Goal: Task Accomplishment & Management: Manage account settings

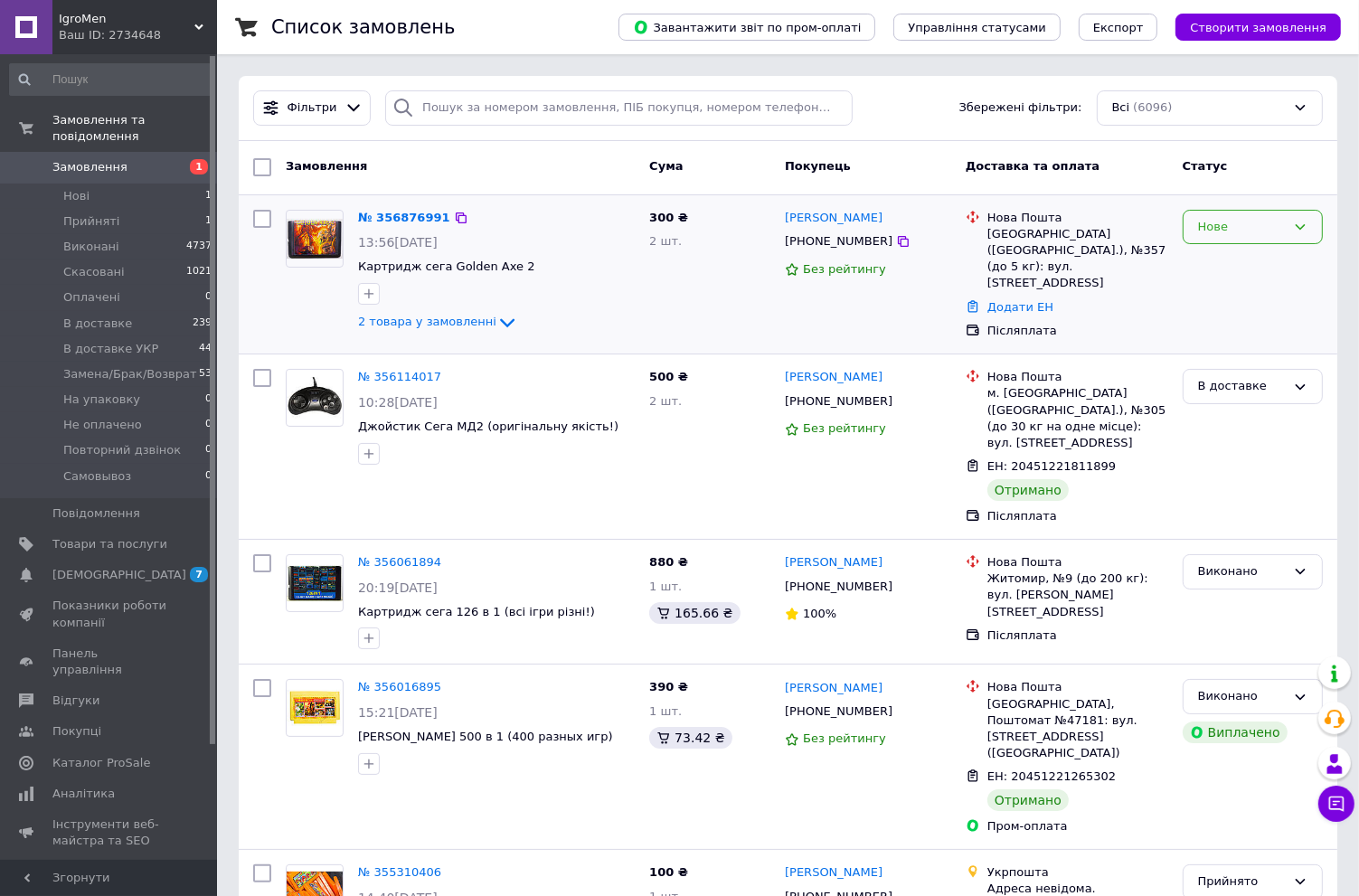
click at [1258, 224] on div "Нове" at bounding box center [1242, 227] width 87 height 19
click at [1241, 264] on li "Прийнято" at bounding box center [1253, 264] width 138 height 34
click at [507, 181] on div "Замовлення" at bounding box center [460, 167] width 364 height 33
click at [397, 215] on link "№ 356876991" at bounding box center [399, 218] width 83 height 13
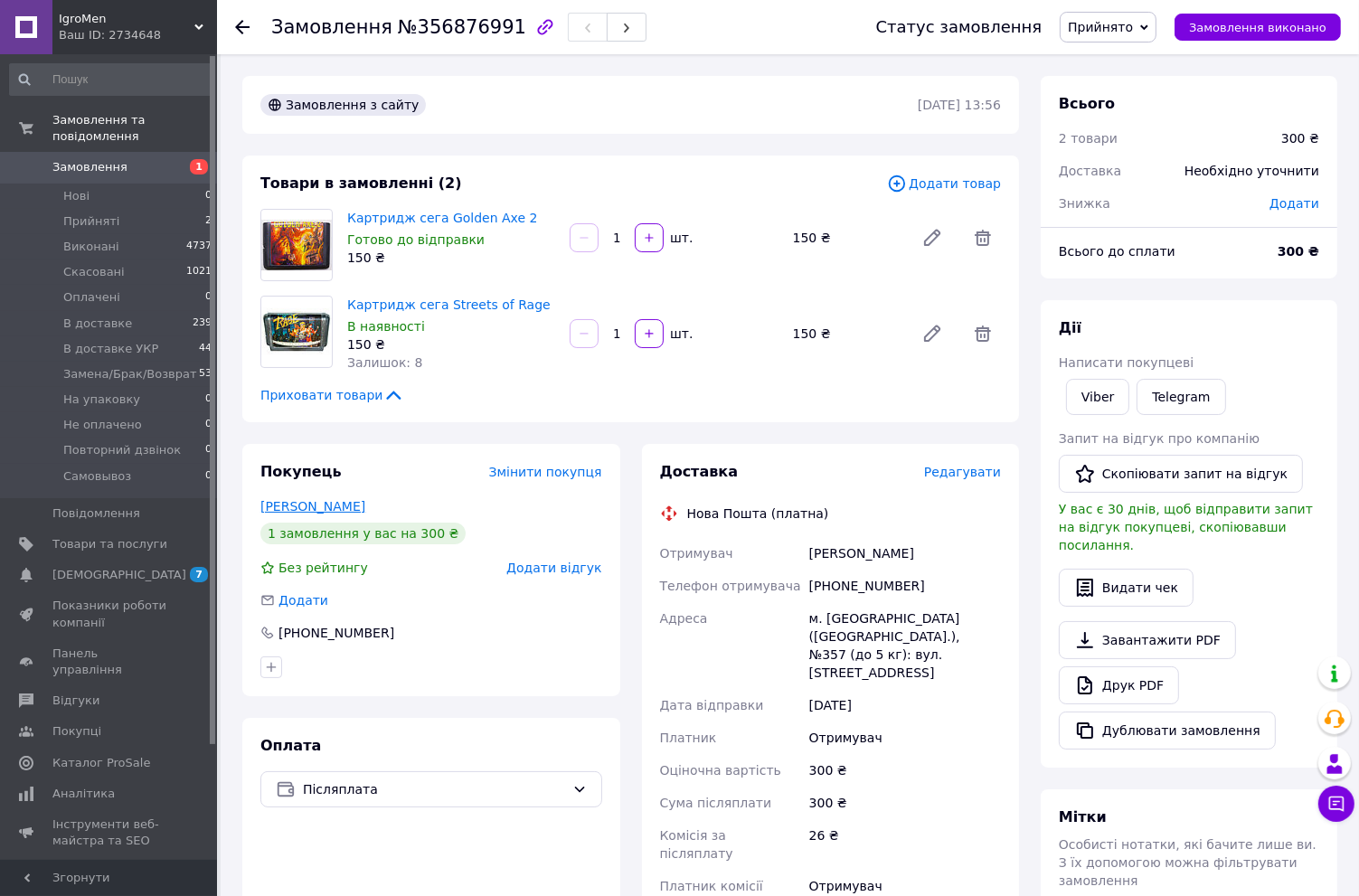
click at [315, 511] on link "[PERSON_NAME]" at bounding box center [312, 506] width 105 height 14
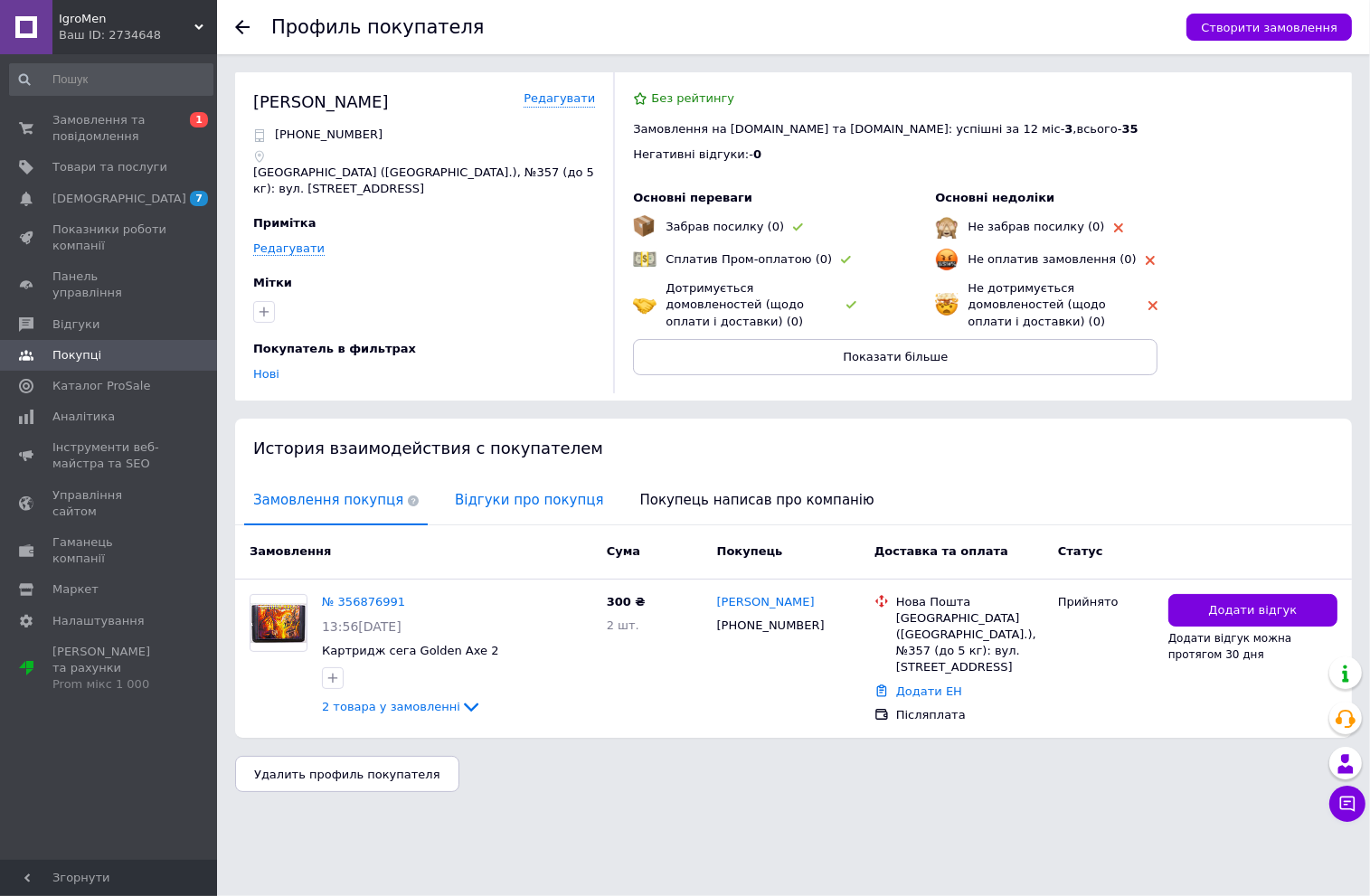
click at [508, 496] on span "Відгуки про покупця" at bounding box center [529, 501] width 166 height 46
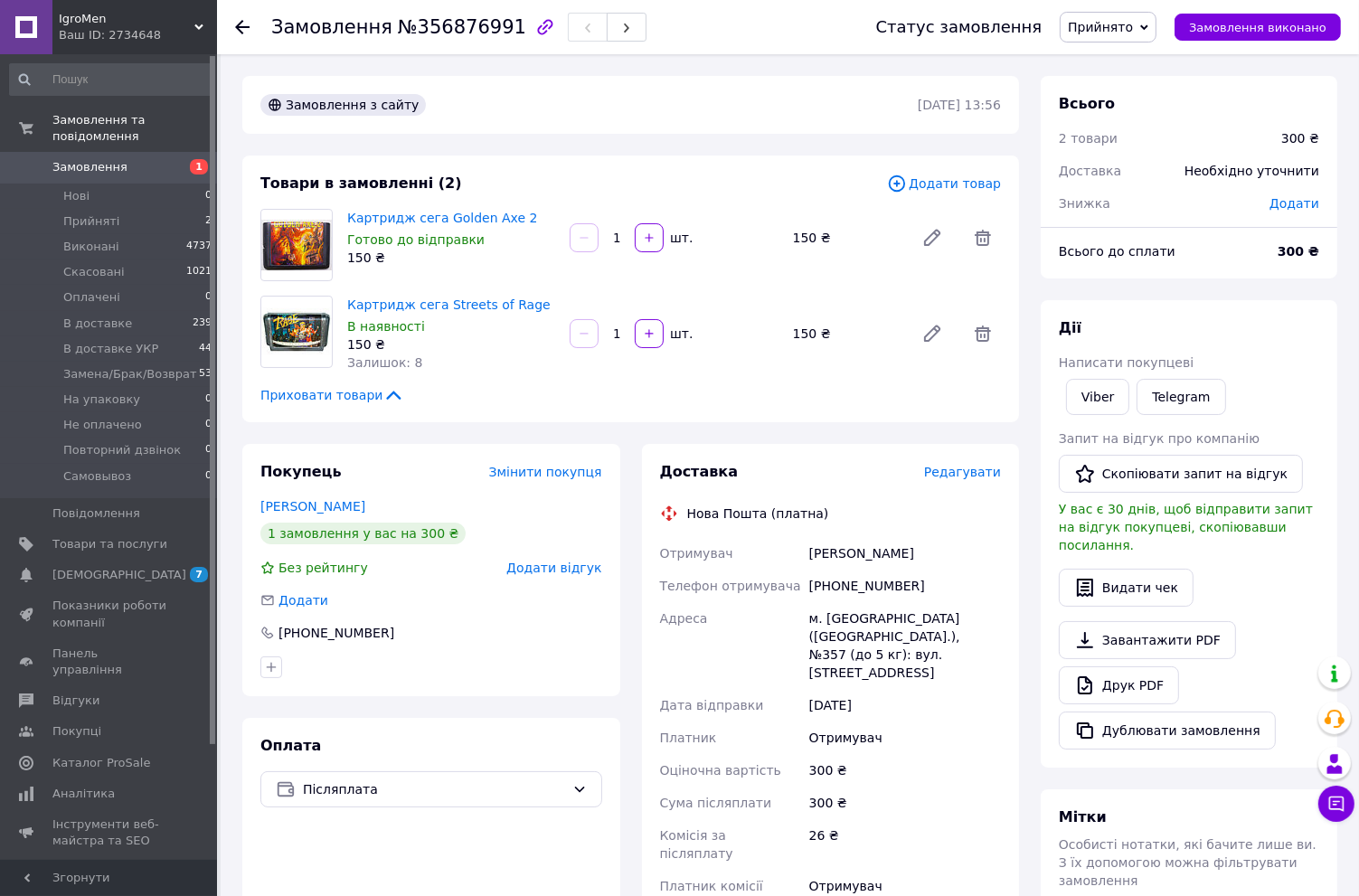
drag, startPoint x: 1137, startPoint y: 26, endPoint x: 1137, endPoint y: 61, distance: 35.0
click at [1133, 26] on span "Прийнято" at bounding box center [1101, 27] width 65 height 14
click at [1132, 181] on li "Повторний дзвінок" at bounding box center [1136, 178] width 152 height 27
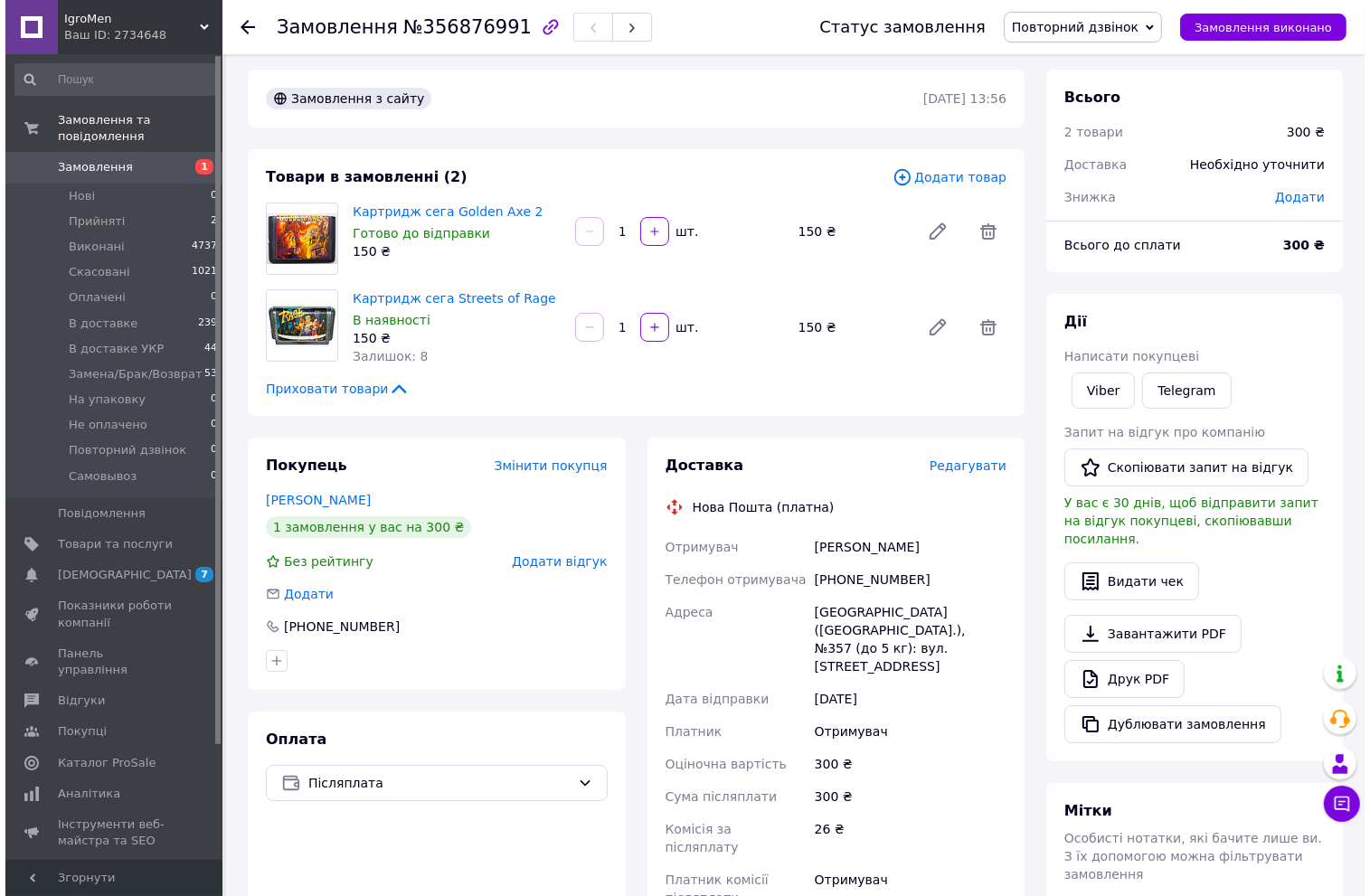
scroll to position [0, 0]
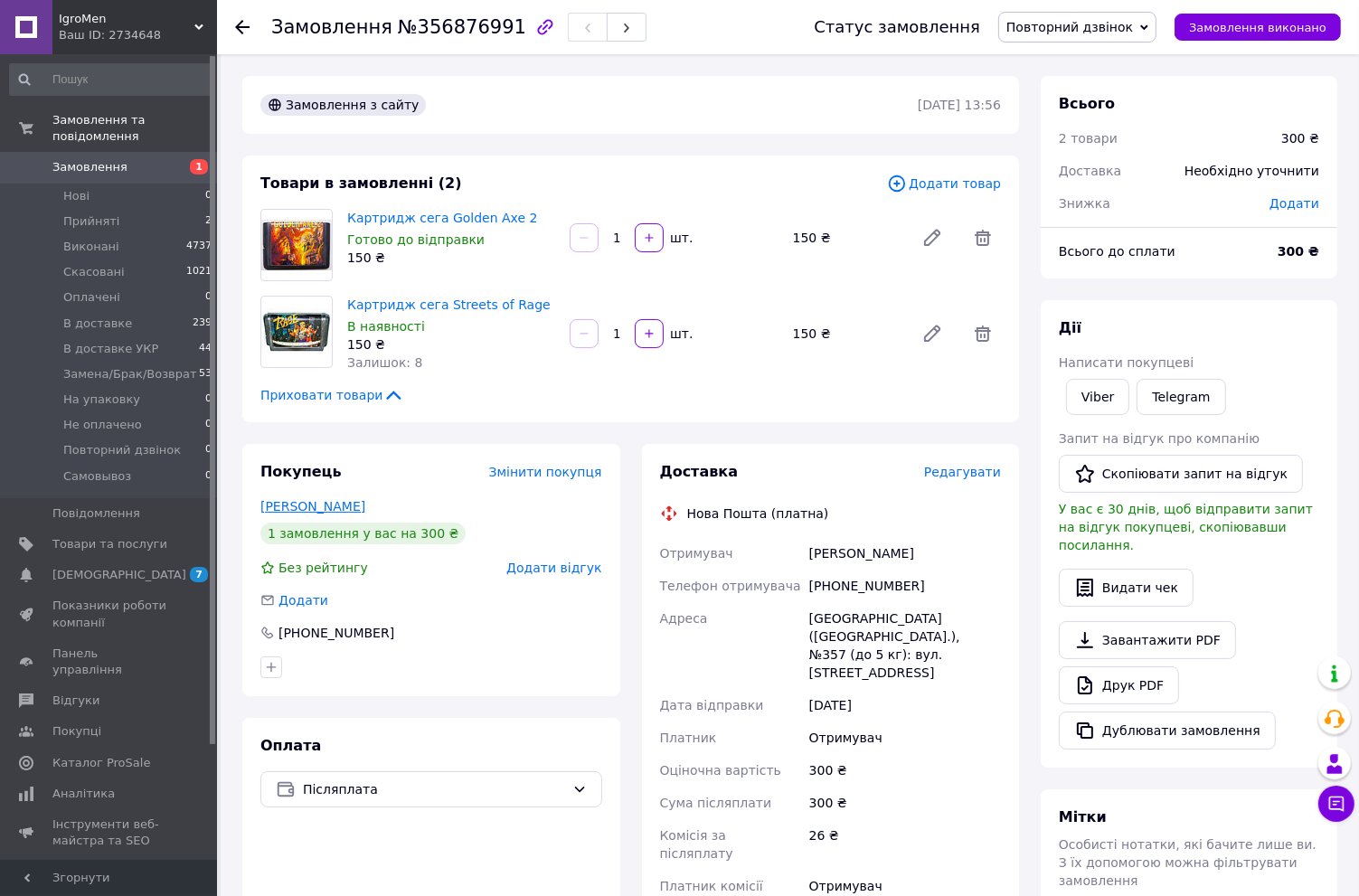
click at [313, 503] on link "[PERSON_NAME]" at bounding box center [312, 506] width 105 height 14
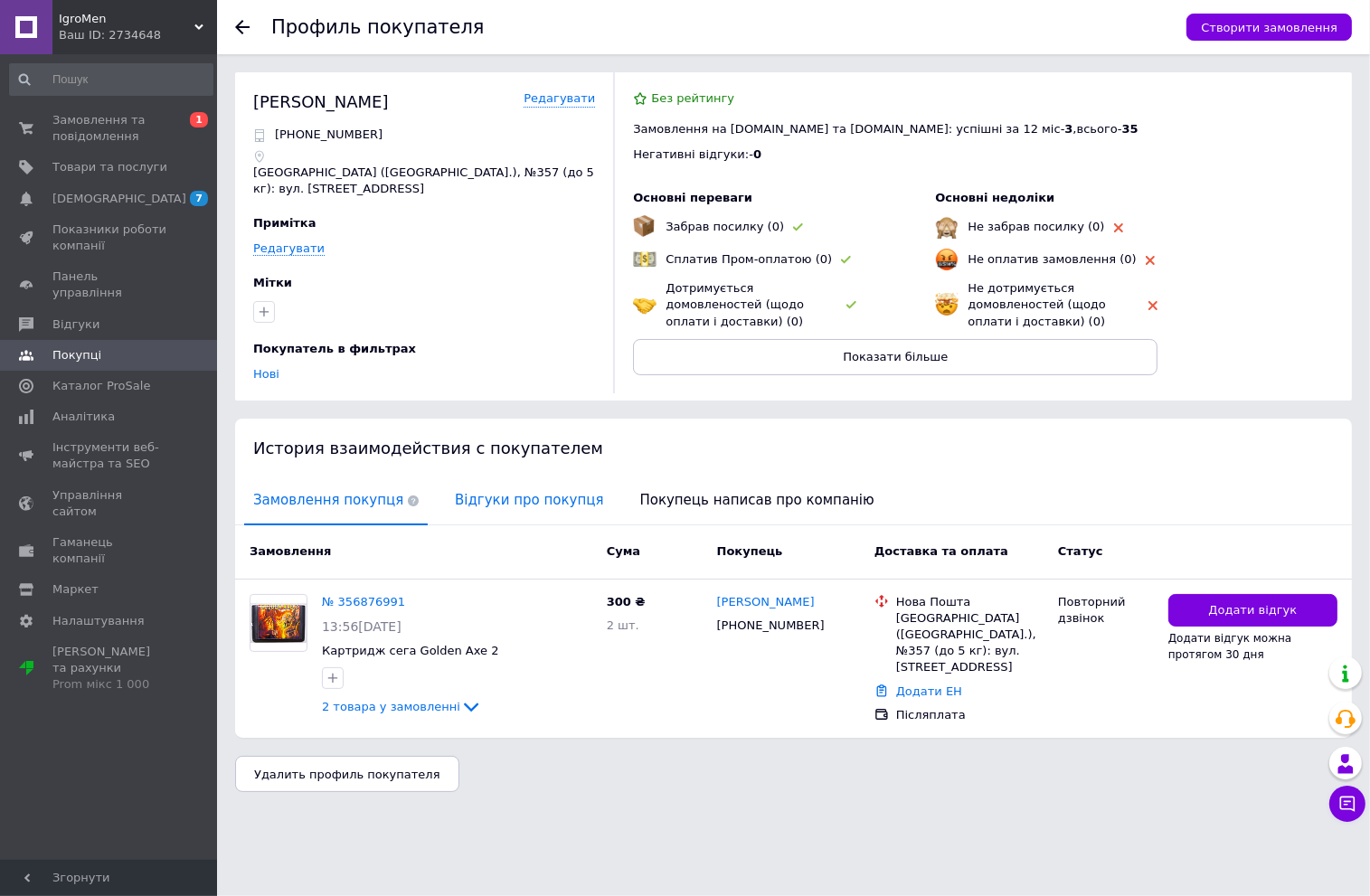
click at [508, 503] on span "Відгуки про покупця" at bounding box center [529, 501] width 166 height 46
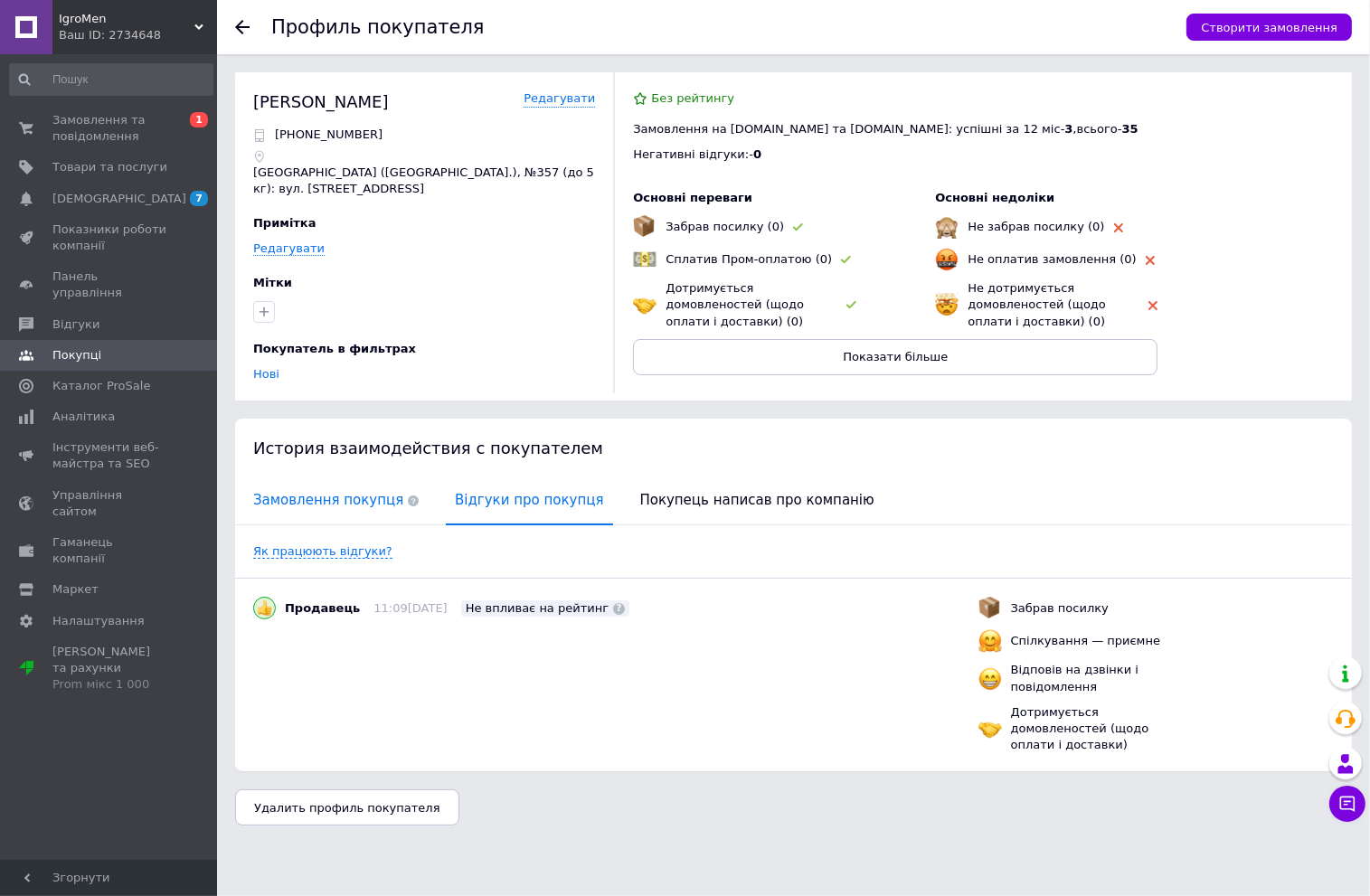
click at [287, 492] on span "Замовлення покупця" at bounding box center [335, 501] width 183 height 46
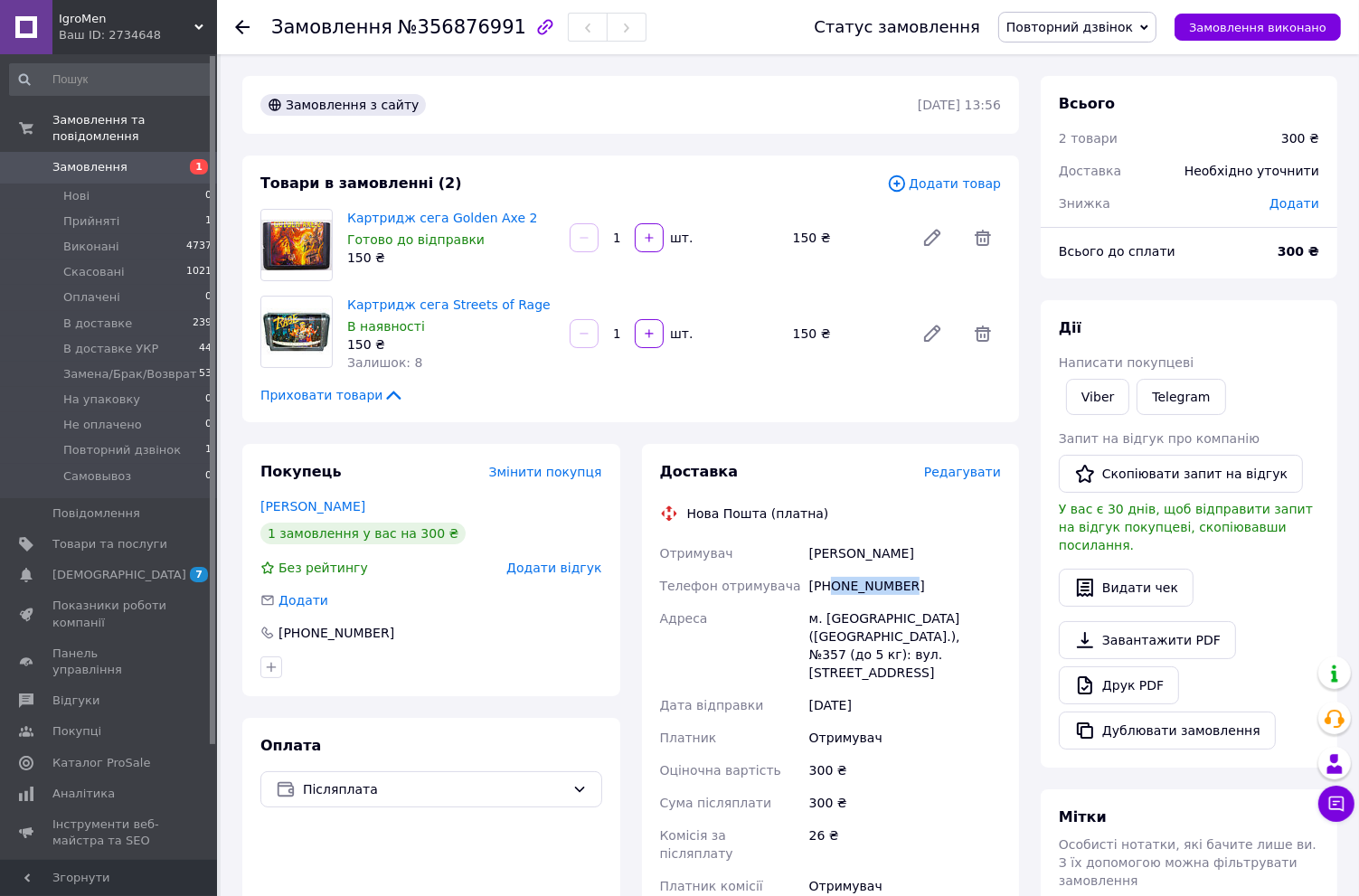
drag, startPoint x: 832, startPoint y: 588, endPoint x: 921, endPoint y: 589, distance: 89.0
click at [921, 589] on div "[PHONE_NUMBER]" at bounding box center [905, 586] width 199 height 33
copy div "0964165011"
click at [1118, 25] on span "Повторний дзвінок" at bounding box center [1070, 27] width 127 height 14
click at [1076, 116] on li "Скасовано" at bounding box center [1077, 117] width 156 height 27
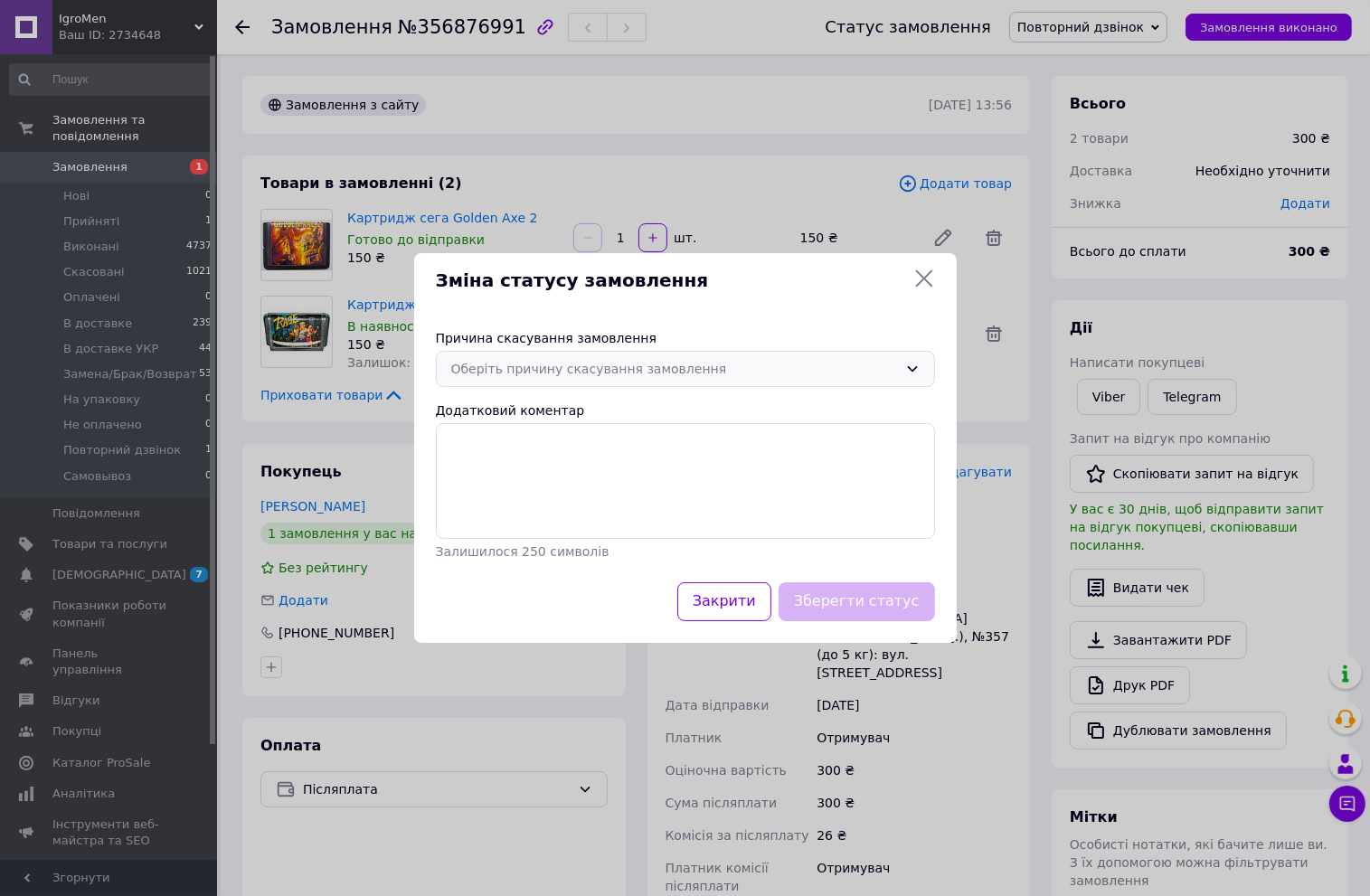
click at [561, 375] on div "Оберіть причину скасування замовлення" at bounding box center [674, 368] width 447 height 20
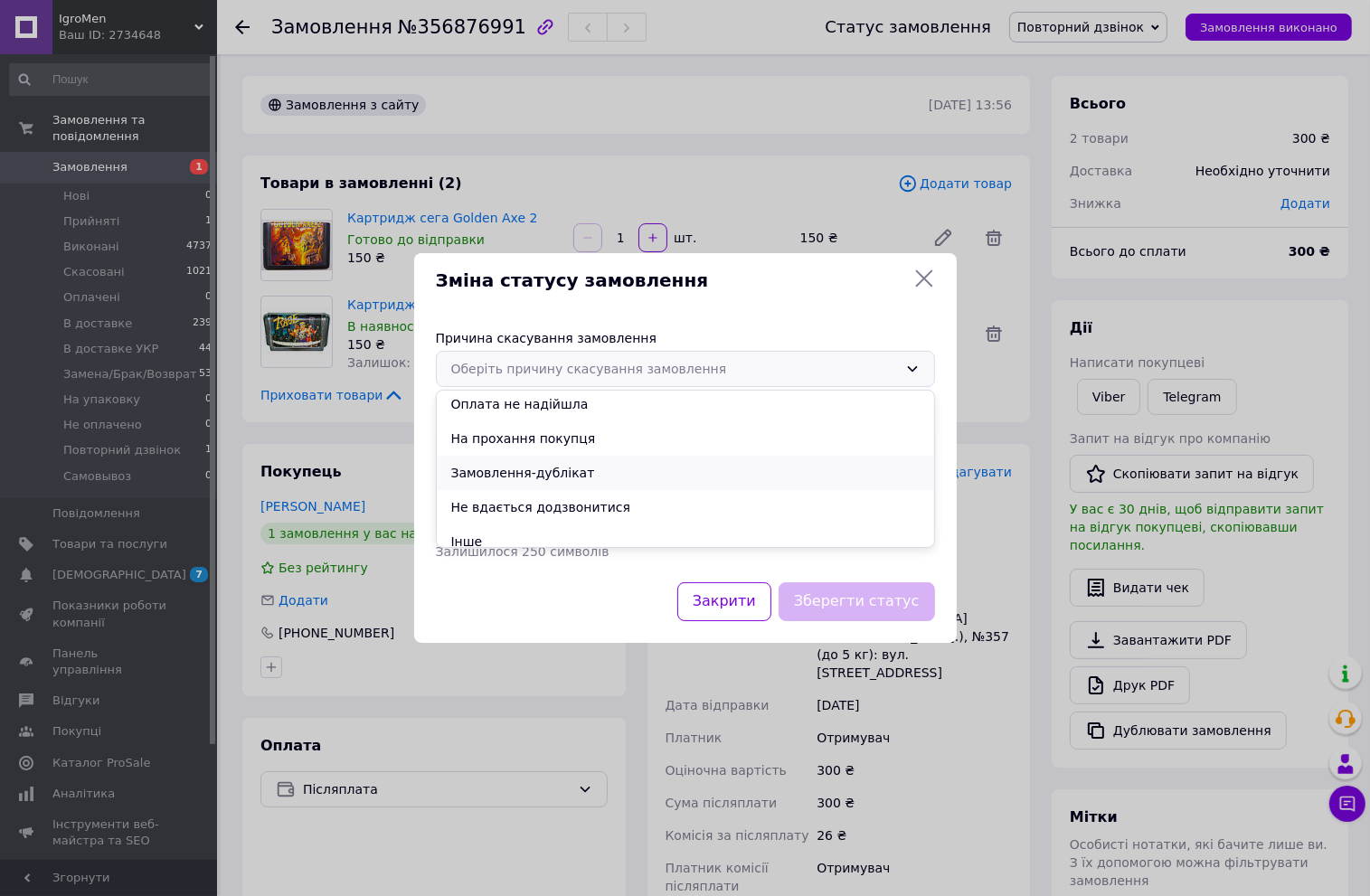
scroll to position [84, 0]
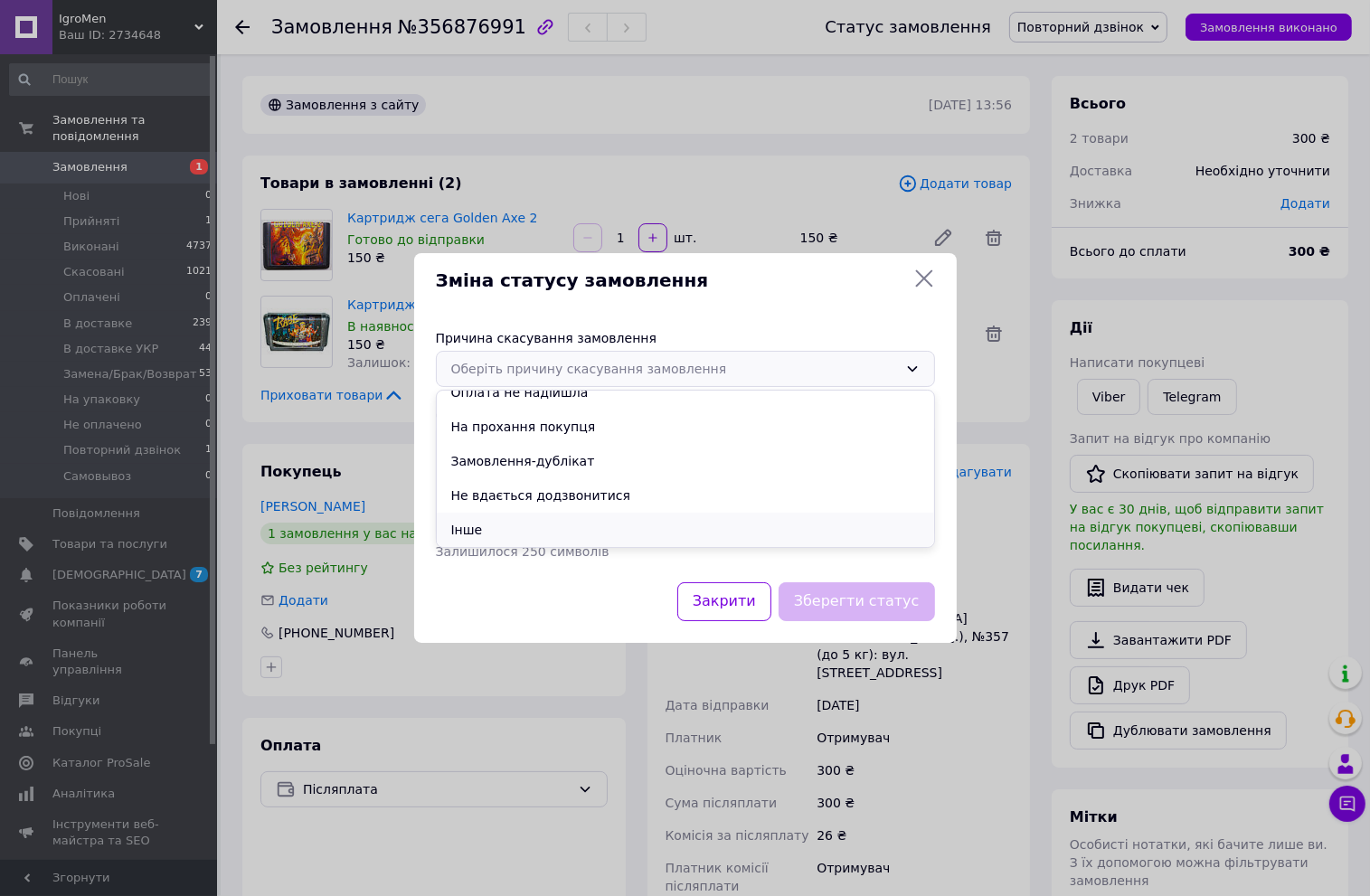
click at [488, 531] on li "Інше" at bounding box center [685, 530] width 497 height 35
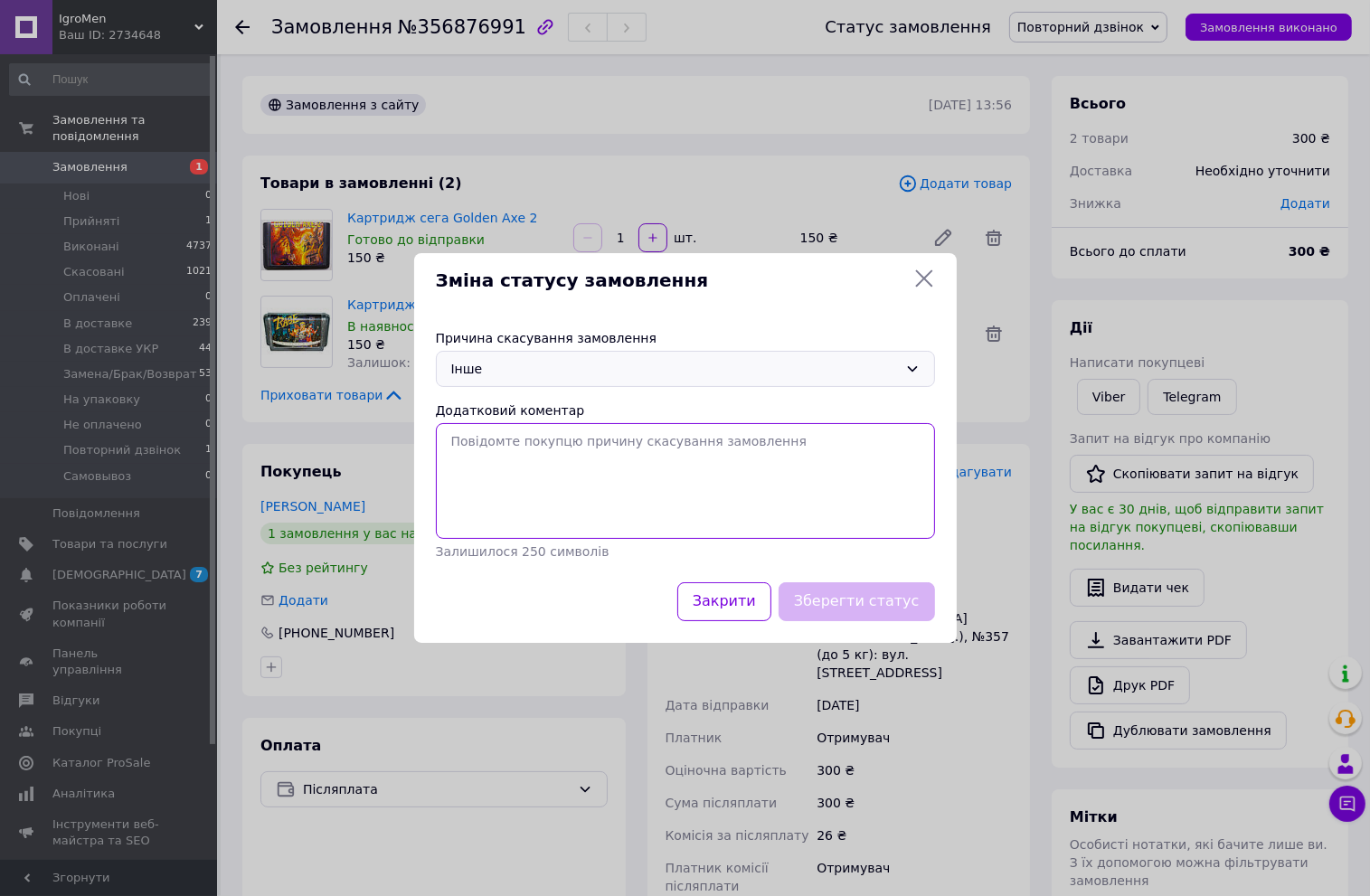
click at [531, 464] on textarea "Додатковий коментар" at bounding box center [685, 481] width 499 height 116
click at [613, 461] on textarea "той хто б" at bounding box center [685, 481] width 499 height 116
type textarea "той хто б"
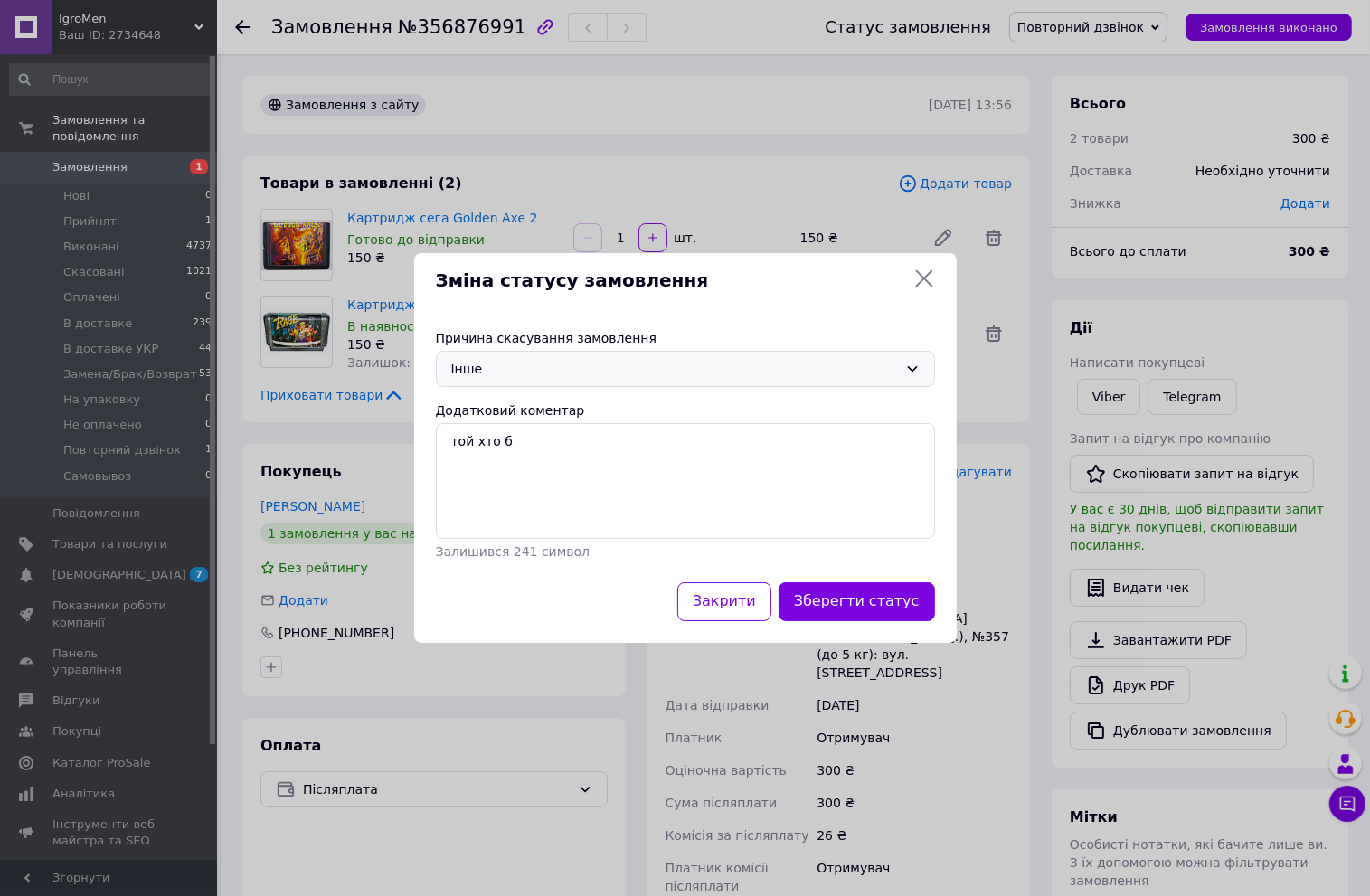
click at [592, 359] on div "Інше" at bounding box center [674, 368] width 447 height 20
click at [603, 498] on li "Не вдається додзвонитися" at bounding box center [685, 495] width 497 height 35
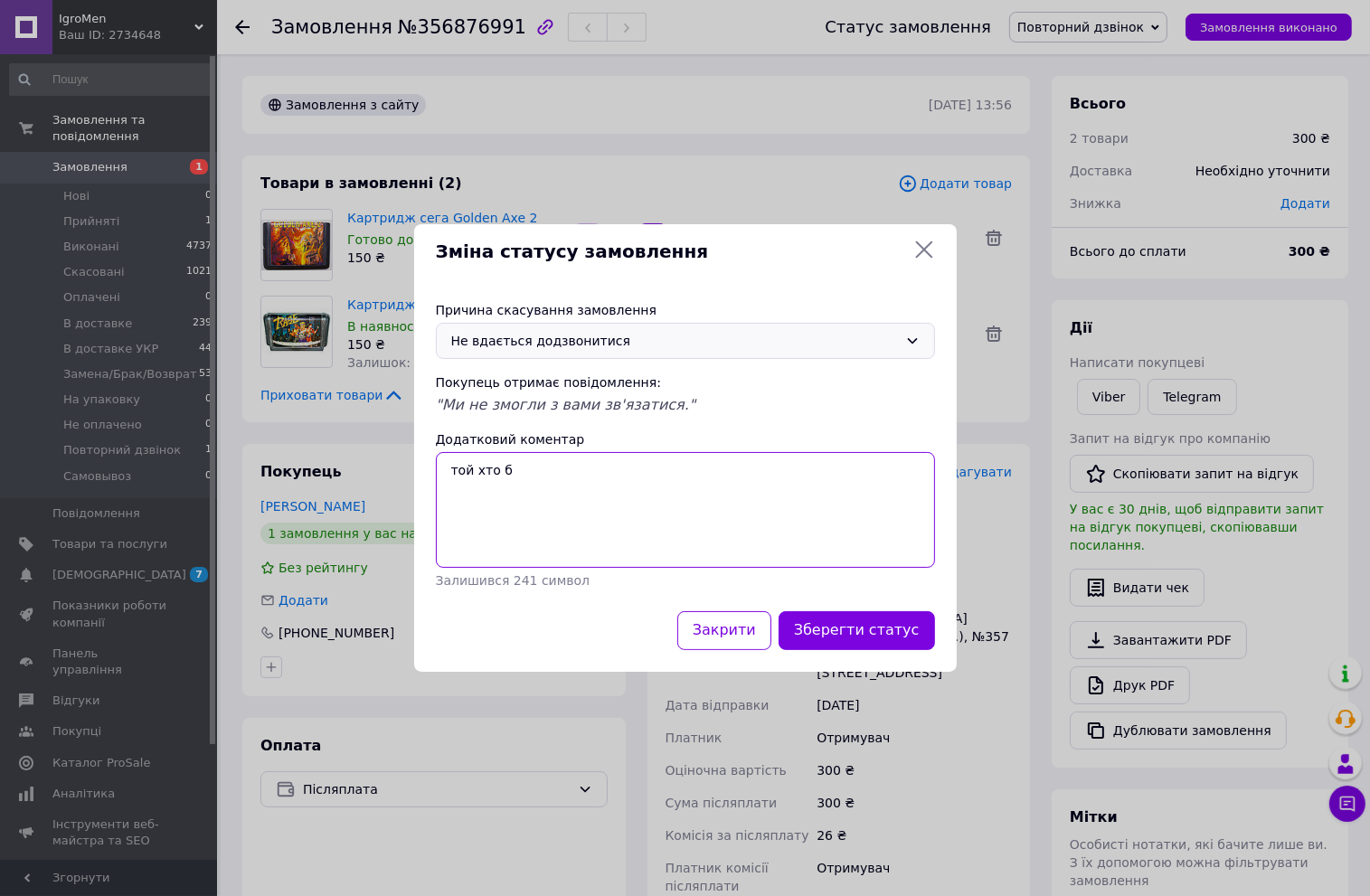
click at [560, 493] on textarea "той хто б" at bounding box center [685, 509] width 499 height 116
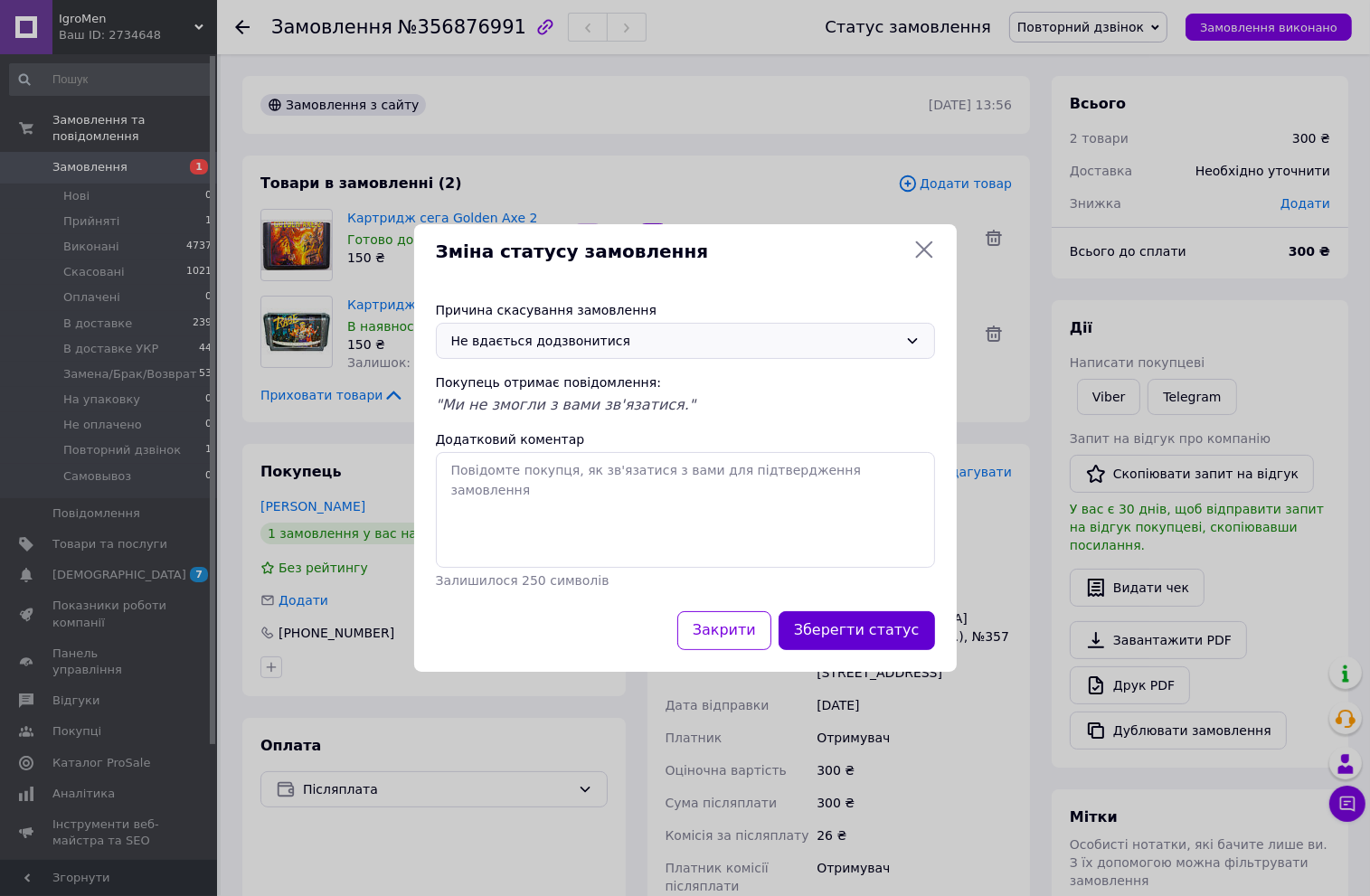
click at [845, 633] on button "Зберегти статус" at bounding box center [856, 630] width 156 height 39
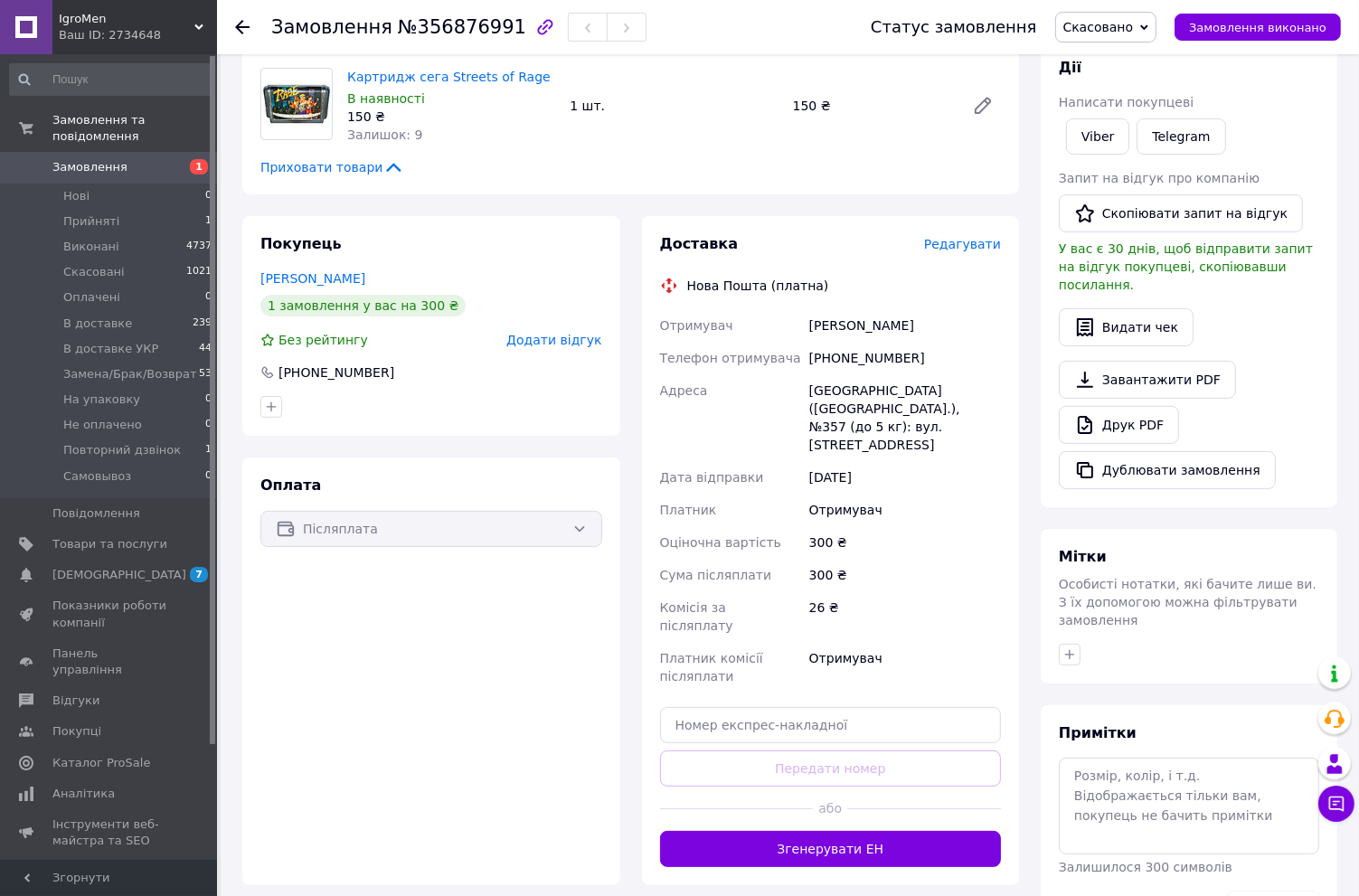
scroll to position [290, 0]
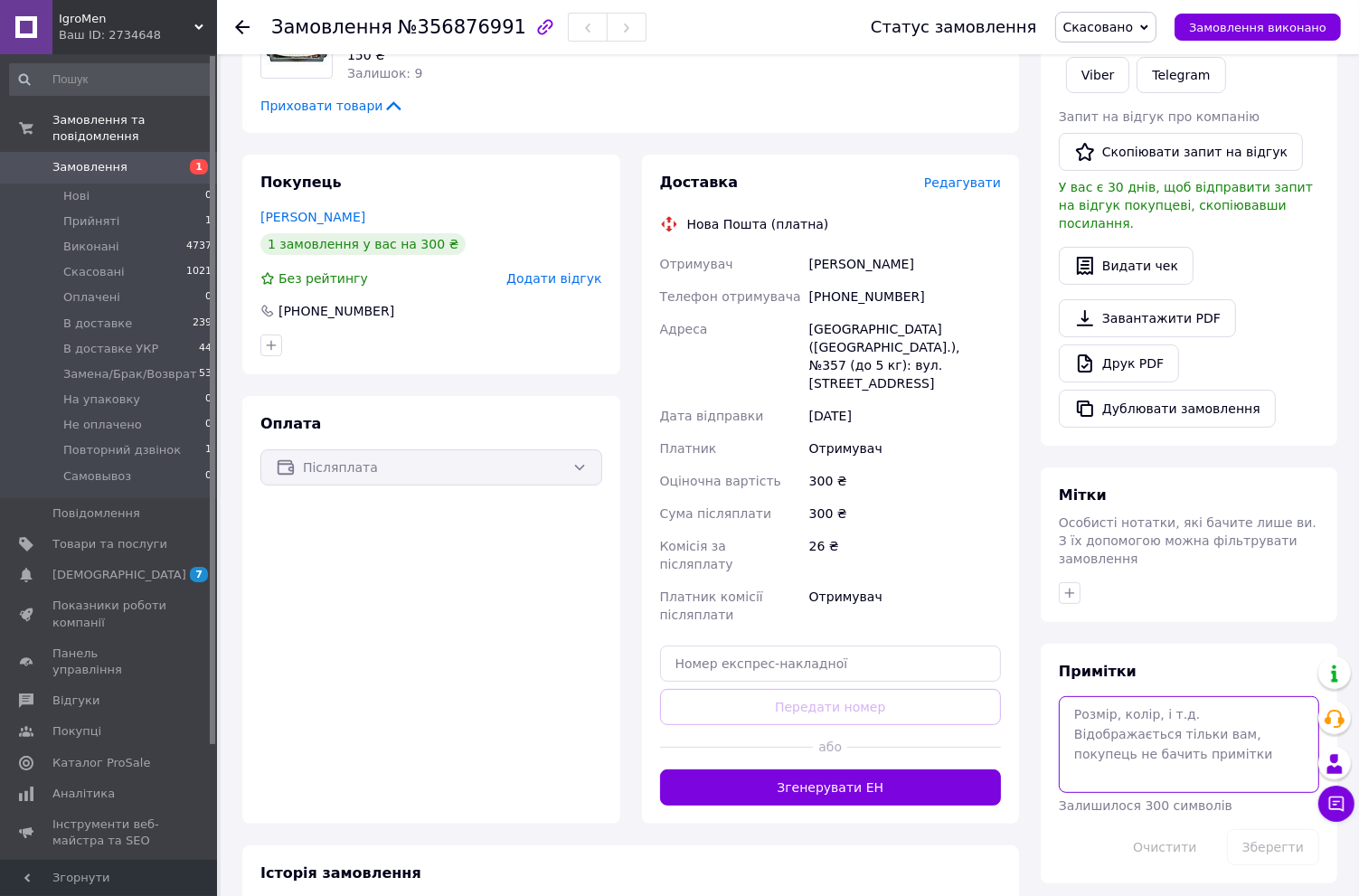
click at [1106, 703] on textarea at bounding box center [1188, 744] width 260 height 96
click at [1156, 696] on textarea "слухавку бере [PERSON_NAME]"" at bounding box center [1188, 744] width 260 height 96
click at [1161, 696] on textarea "слухавку бере [PERSON_NAME]"" at bounding box center [1188, 744] width 260 height 96
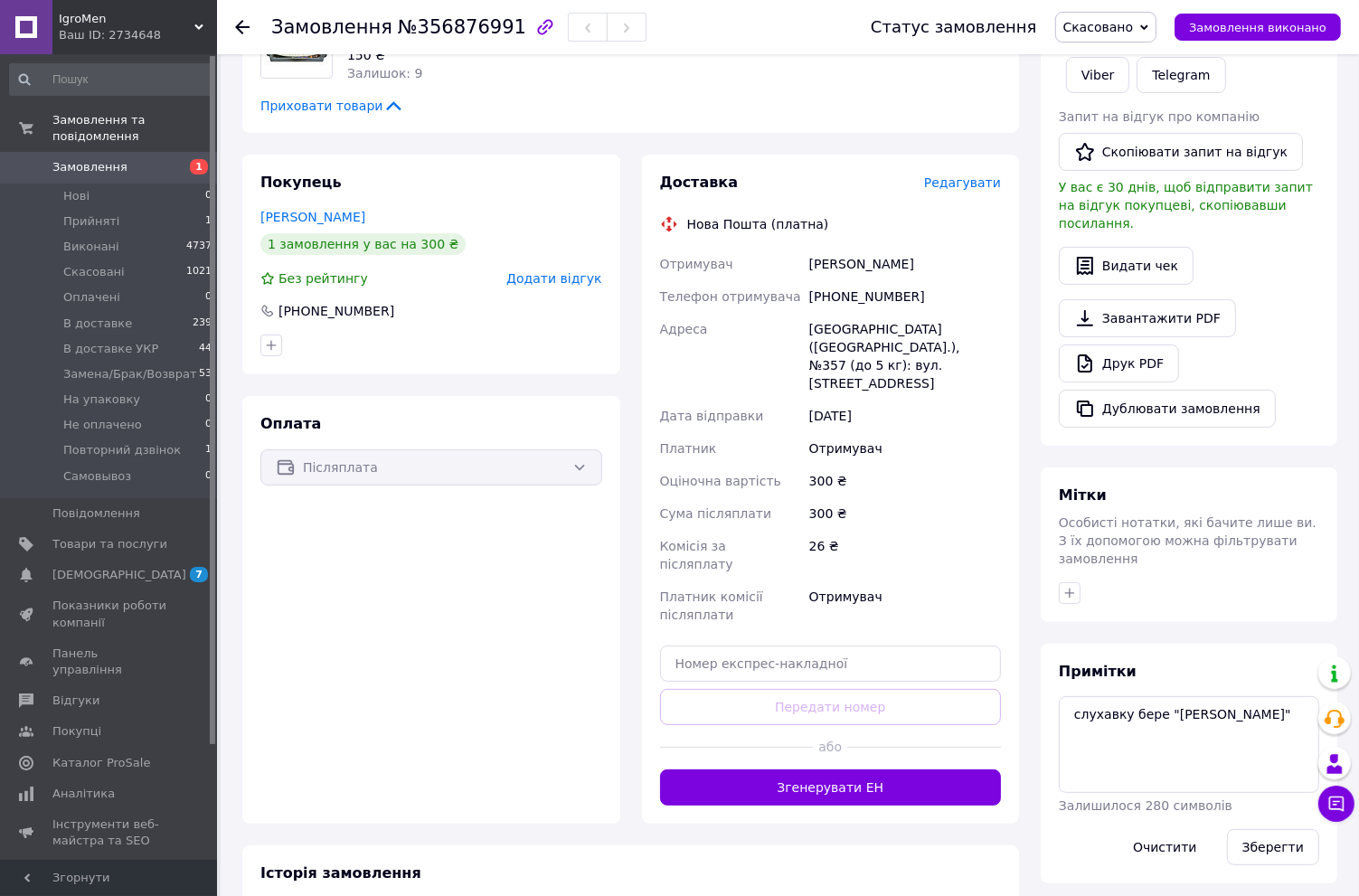
click at [838, 266] on div "[PERSON_NAME]" at bounding box center [905, 264] width 199 height 33
drag, startPoint x: 838, startPoint y: 266, endPoint x: 919, endPoint y: 268, distance: 81.0
click at [919, 268] on div "[PERSON_NAME]" at bounding box center [905, 264] width 199 height 33
copy div "[PERSON_NAME]"
click at [1215, 696] on textarea "слухавку бере "[PERSON_NAME]"" at bounding box center [1188, 744] width 260 height 96
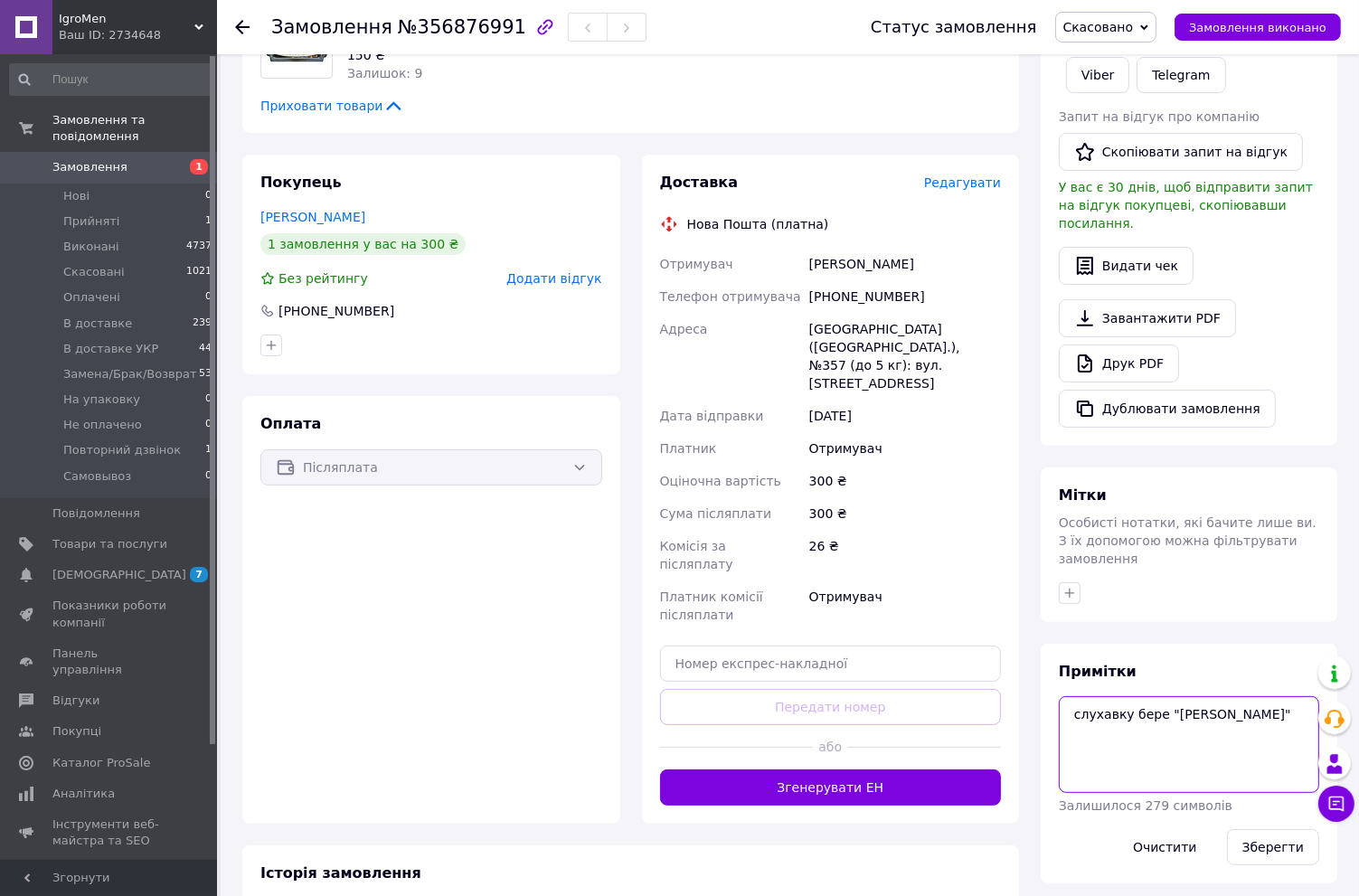
paste textarea "[PERSON_NAME]"
click at [1171, 697] on textarea "слухавку бере "[PERSON_NAME]" [PERSON_NAME]" at bounding box center [1188, 744] width 260 height 96
type textarea "слухавку бере "[PERSON_NAME]" [PERSON_NAME] не знає"
click at [1275, 829] on button "Зберегти" at bounding box center [1274, 847] width 92 height 36
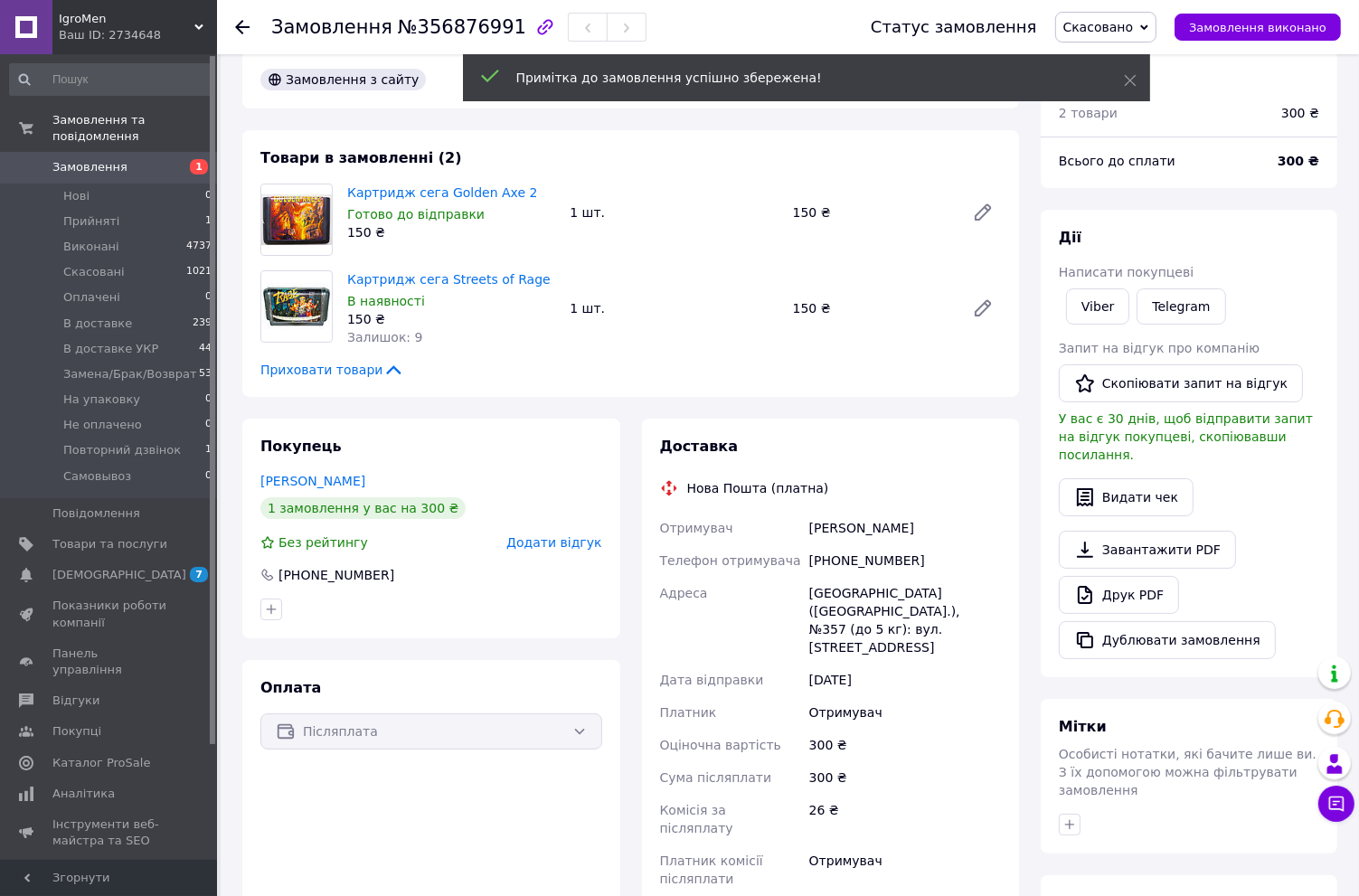
scroll to position [0, 0]
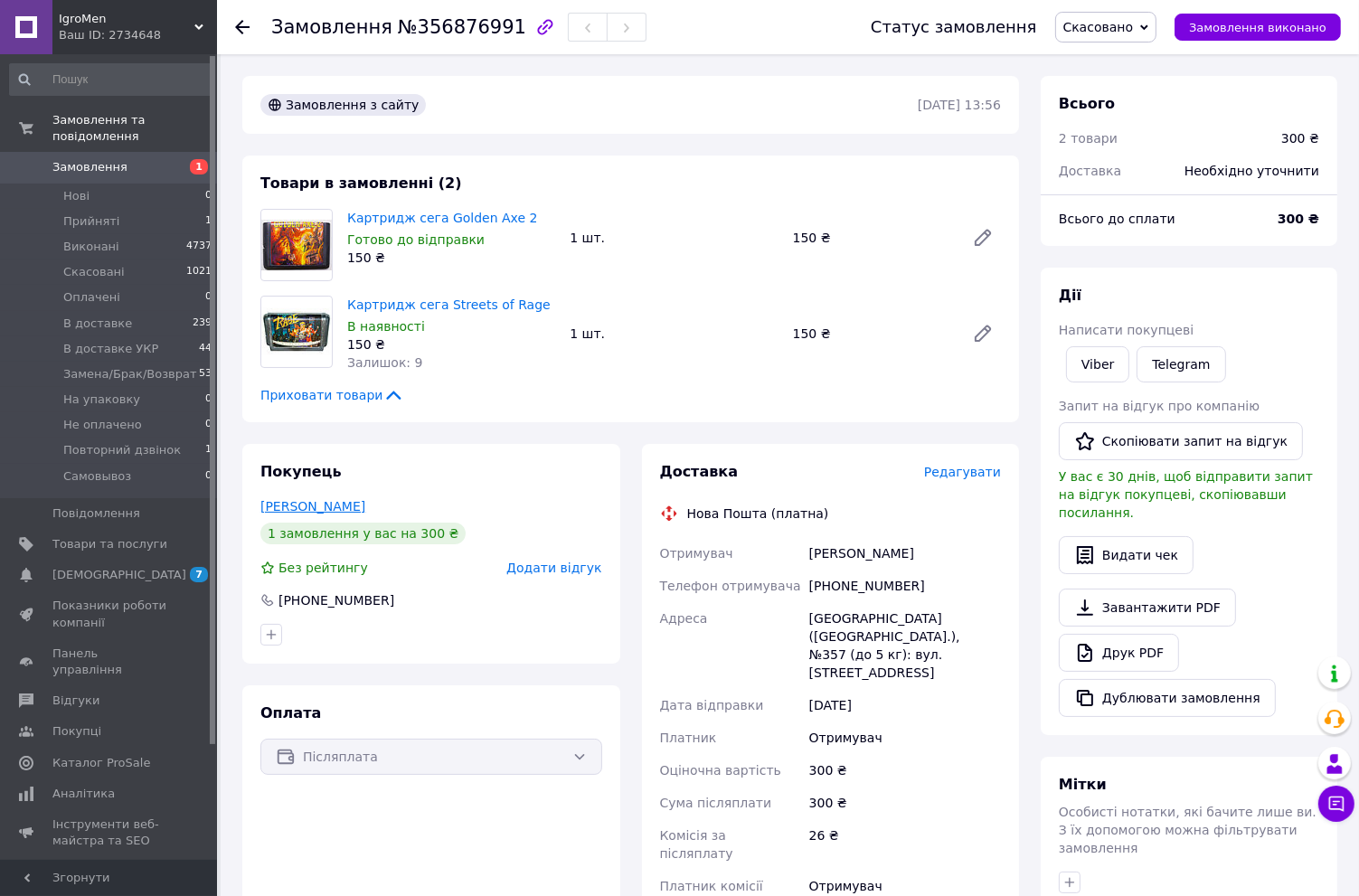
click at [311, 509] on link "[PERSON_NAME]" at bounding box center [312, 506] width 105 height 14
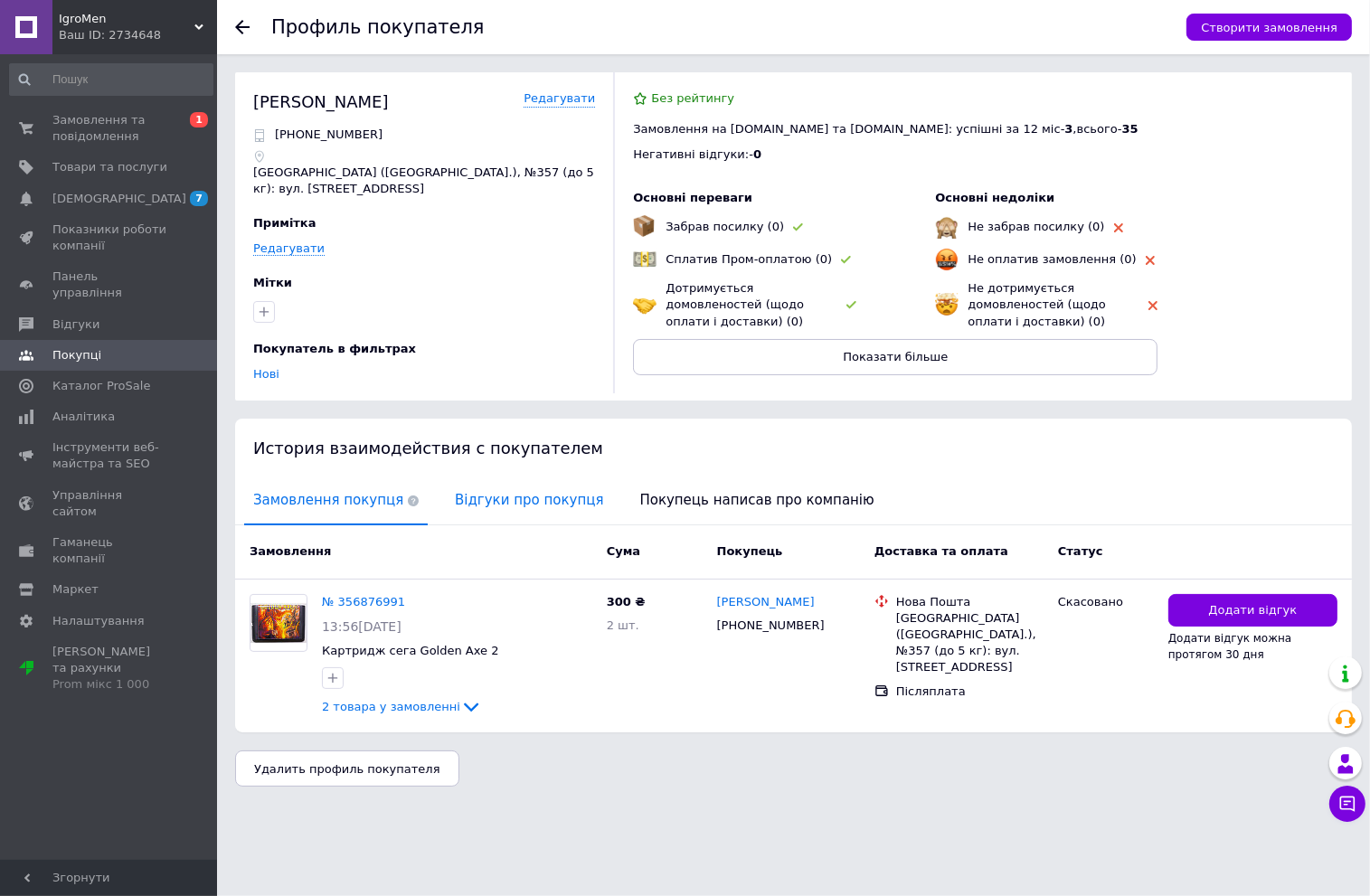
click at [481, 488] on span "Відгуки про покупця" at bounding box center [529, 501] width 166 height 46
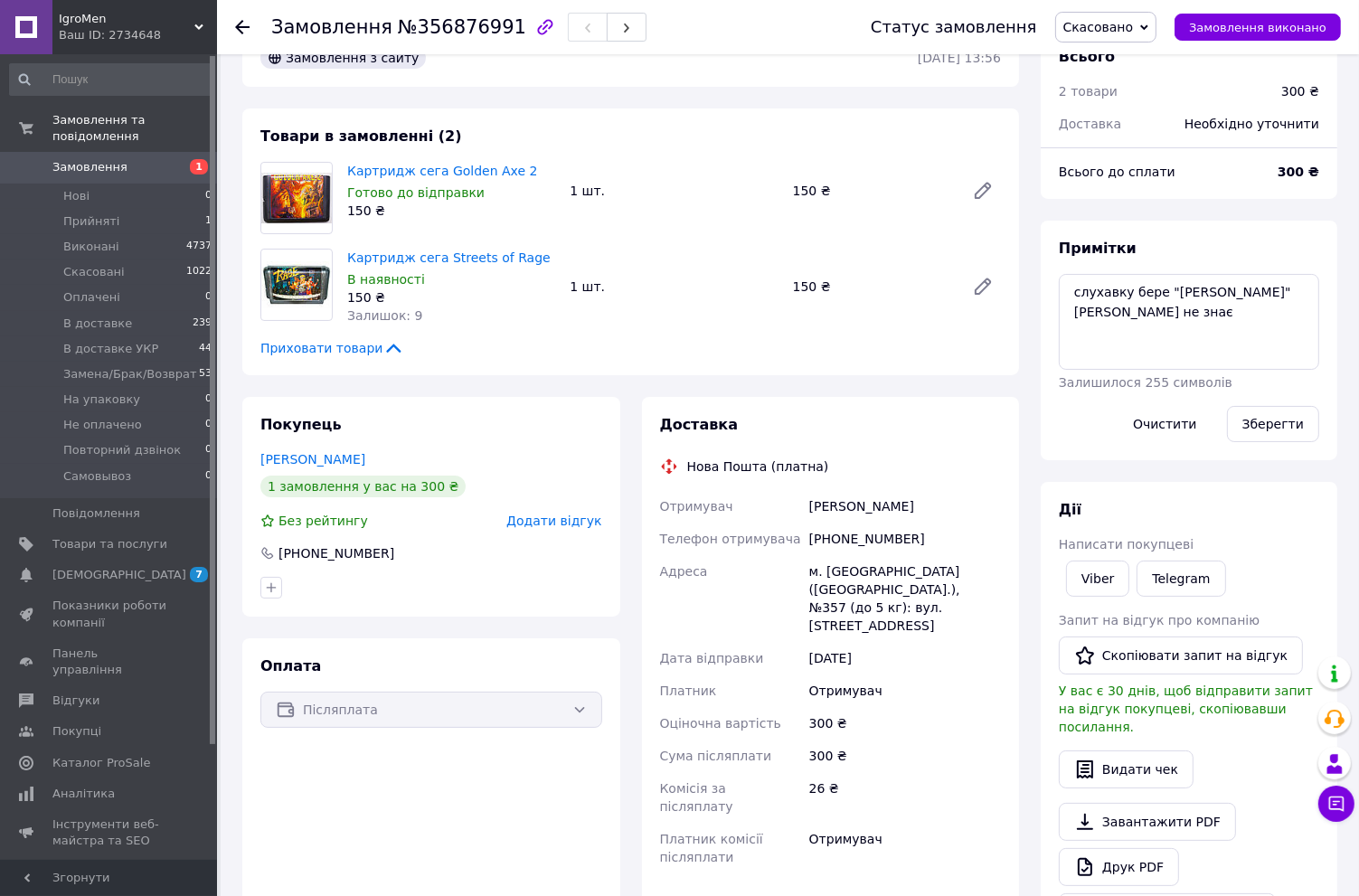
scroll to position [72, 0]
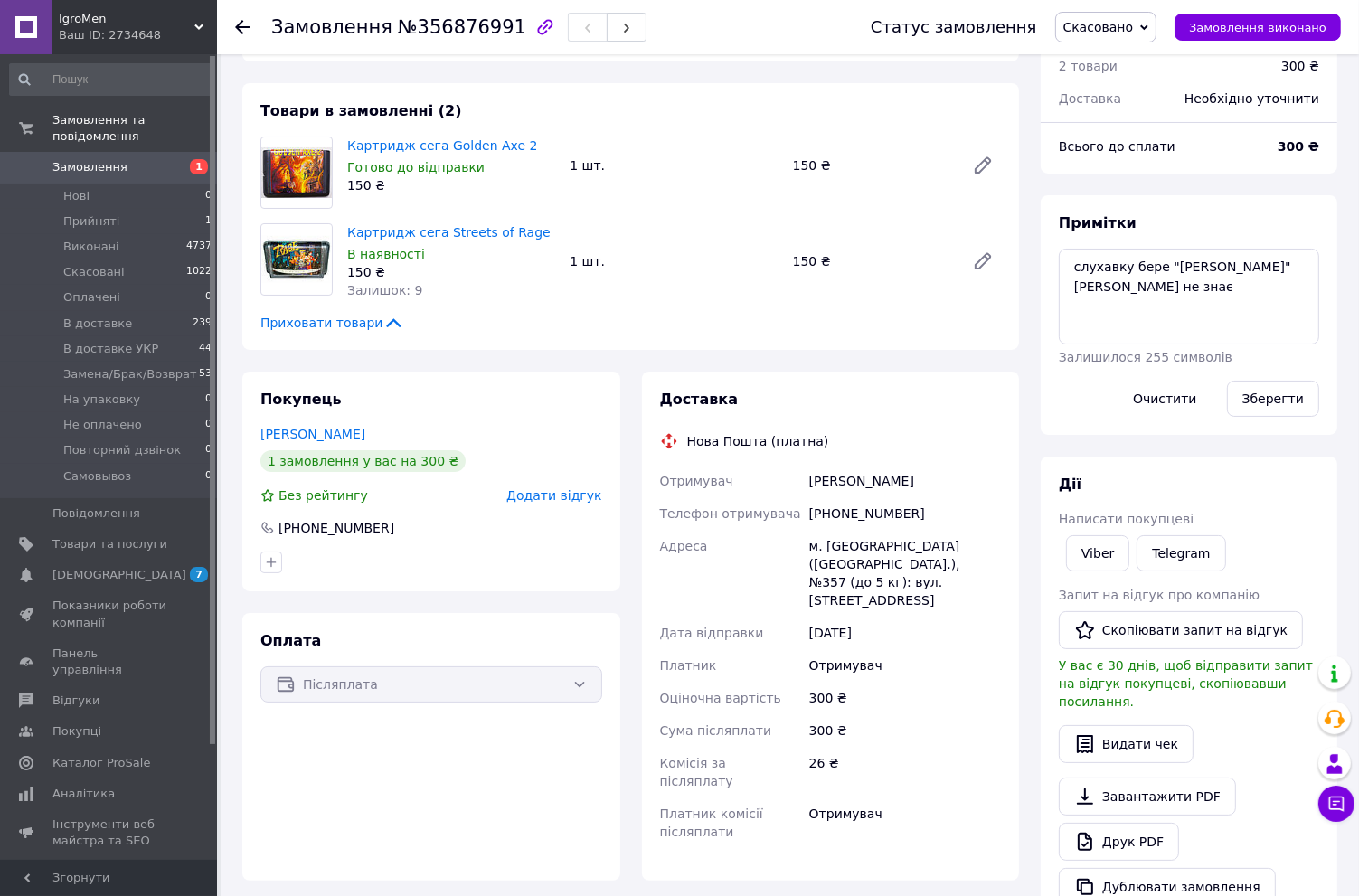
click at [110, 159] on span "Замовлення" at bounding box center [90, 167] width 75 height 16
